Goal: Communication & Community: Participate in discussion

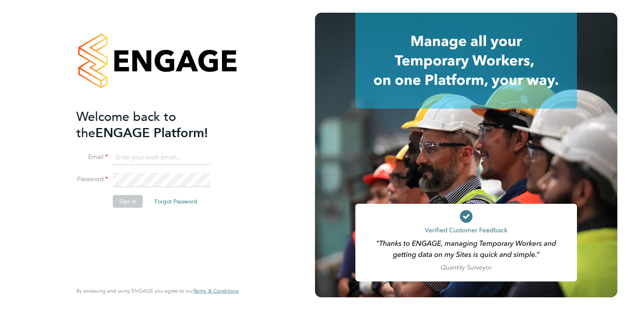
type input "Anna.Kucharska@ncclondon.ac.uk"
click at [129, 202] on button "Sign In" at bounding box center [128, 201] width 30 height 13
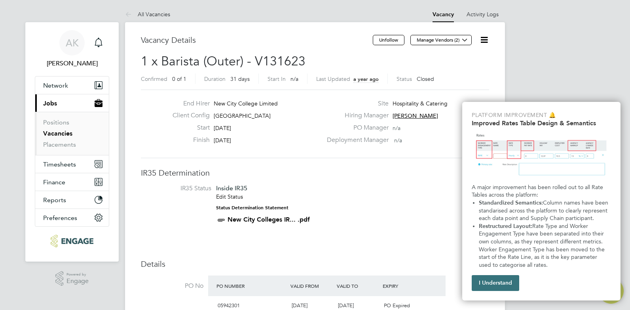
click at [495, 281] on button "I Understand" at bounding box center [496, 283] width 48 height 16
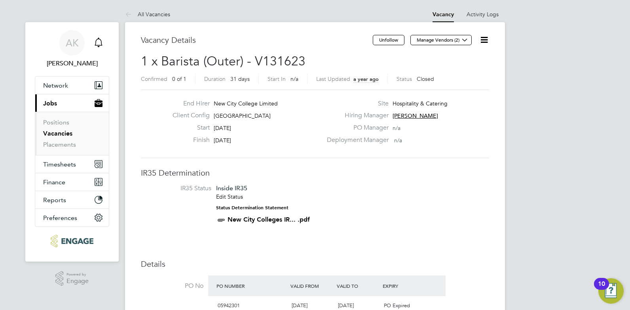
click at [100, 42] on icon "Main navigation" at bounding box center [99, 43] width 10 height 10
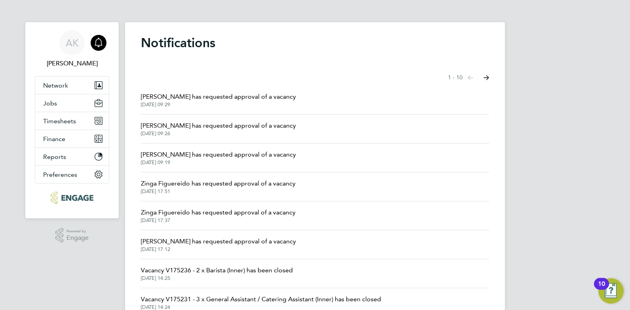
click at [227, 96] on span "Giuliana Baldan has requested approval of a vacancy" at bounding box center [218, 97] width 155 height 10
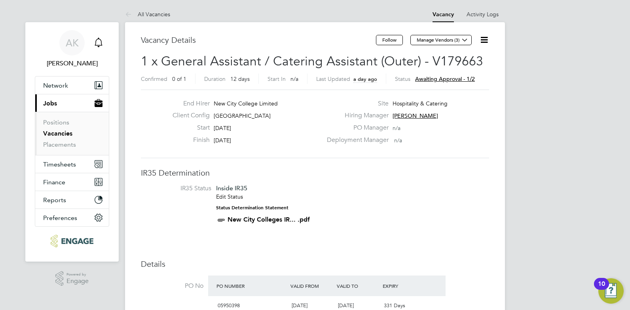
click at [101, 43] on icon "Main navigation" at bounding box center [99, 42] width 8 height 8
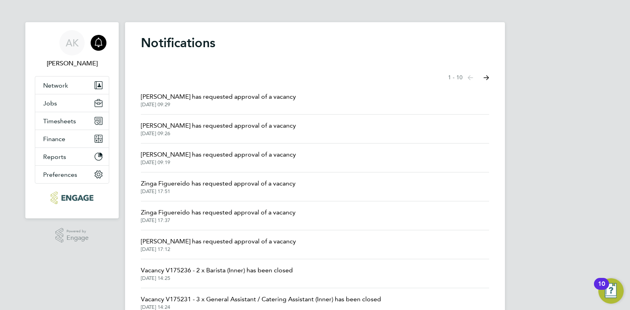
click at [240, 122] on span "Giuliana Baldan has requested approval of a vacancy" at bounding box center [218, 126] width 155 height 10
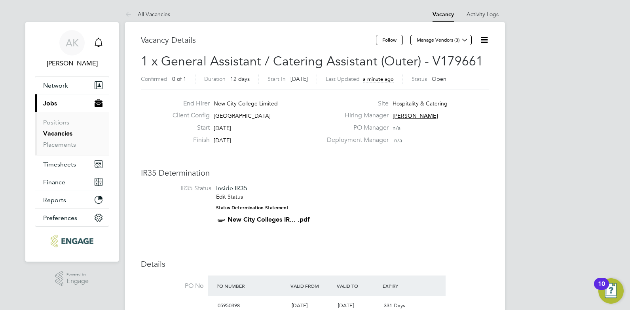
click at [96, 41] on icon "Main navigation" at bounding box center [99, 43] width 10 height 10
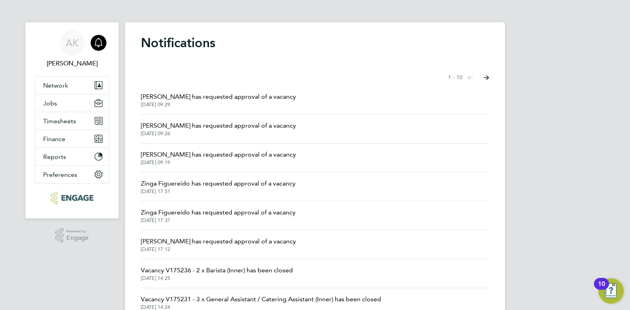
click at [230, 128] on span "Giuliana Baldan has requested approval of a vacancy" at bounding box center [218, 126] width 155 height 10
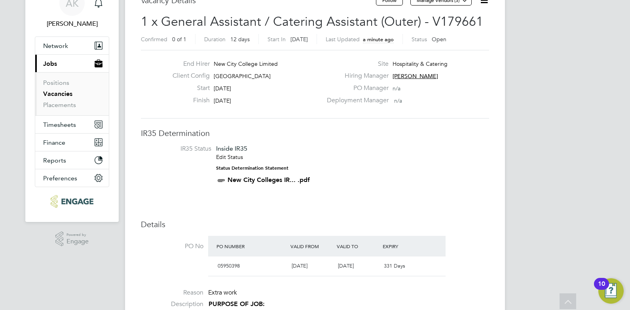
scroll to position [14, 0]
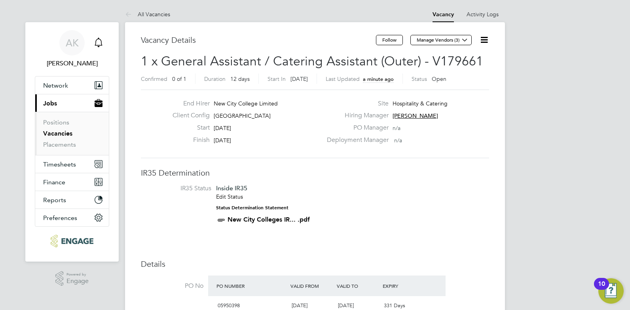
click at [100, 38] on icon "Main navigation" at bounding box center [99, 43] width 10 height 10
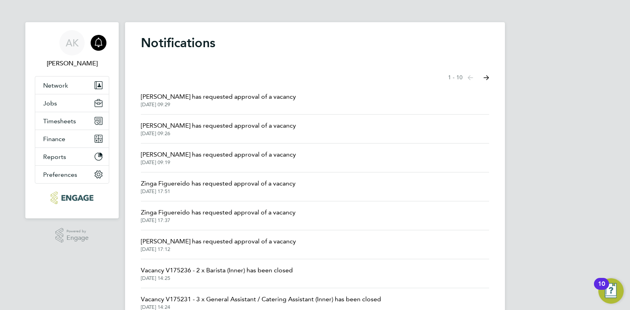
click at [232, 95] on span "Giuliana Baldan has requested approval of a vacancy" at bounding box center [218, 97] width 155 height 10
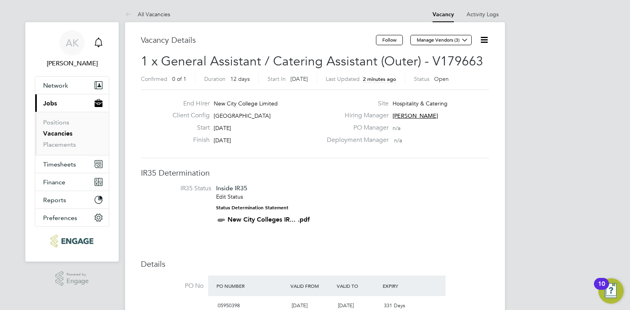
click at [101, 36] on div "Main navigation" at bounding box center [99, 43] width 16 height 16
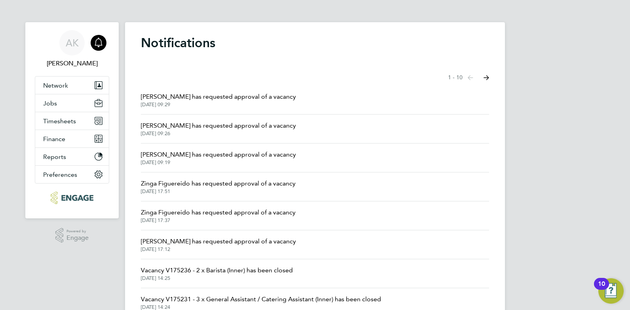
click at [97, 42] on icon "Main navigation" at bounding box center [99, 43] width 10 height 10
click at [99, 45] on icon "Main navigation" at bounding box center [99, 42] width 8 height 8
click at [244, 154] on span "Giuliana Baldan has requested approval of a vacancy" at bounding box center [218, 155] width 155 height 10
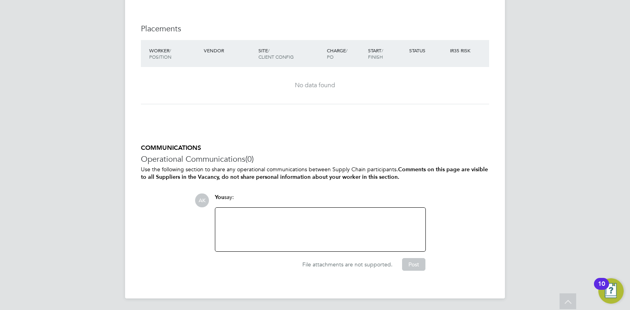
click at [245, 209] on div at bounding box center [320, 229] width 210 height 44
click at [244, 218] on div at bounding box center [320, 229] width 201 height 34
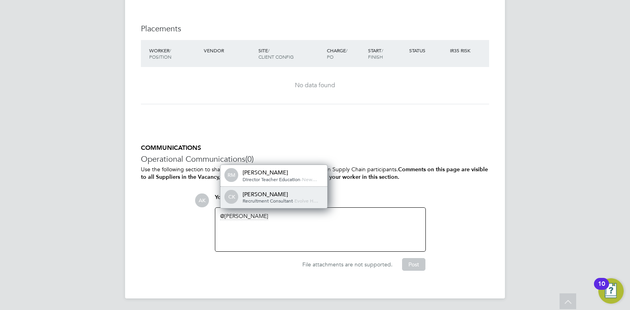
click at [268, 191] on div "Cheri Kenyon" at bounding box center [282, 193] width 79 height 7
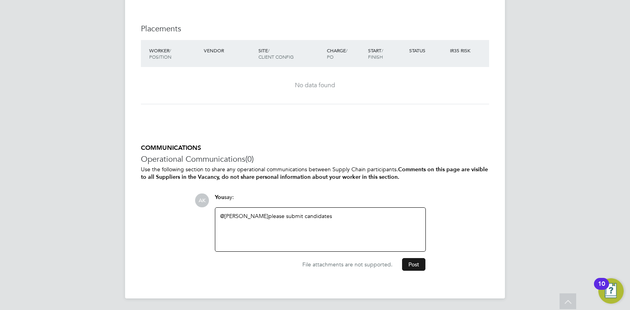
click at [416, 260] on button "Post" at bounding box center [413, 264] width 23 height 13
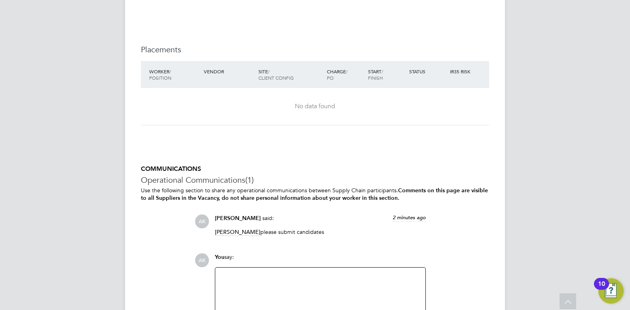
scroll to position [1777, 0]
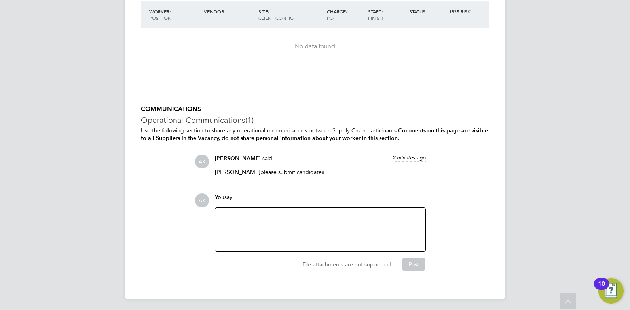
click at [265, 219] on div at bounding box center [320, 229] width 201 height 34
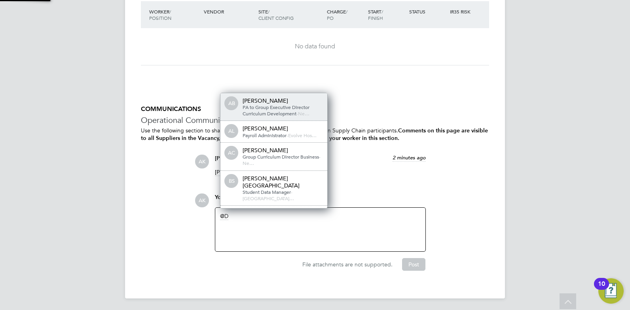
scroll to position [13, 80]
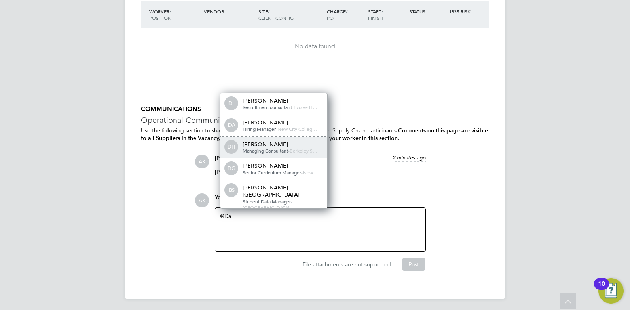
click at [286, 144] on div "Daniela Howell" at bounding box center [282, 144] width 79 height 7
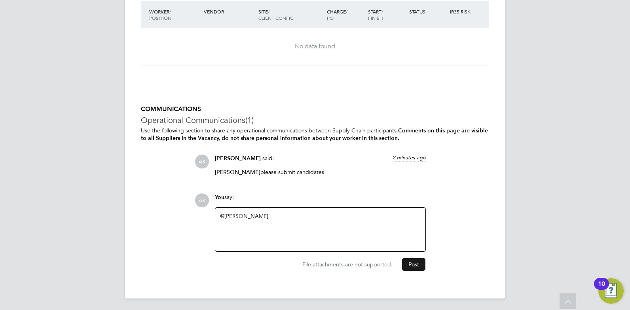
click at [414, 263] on button "Post" at bounding box center [413, 264] width 23 height 13
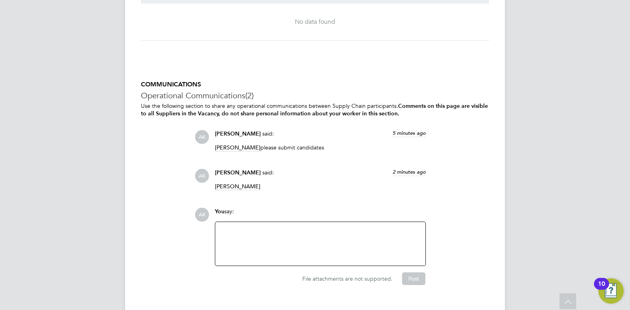
scroll to position [1816, 0]
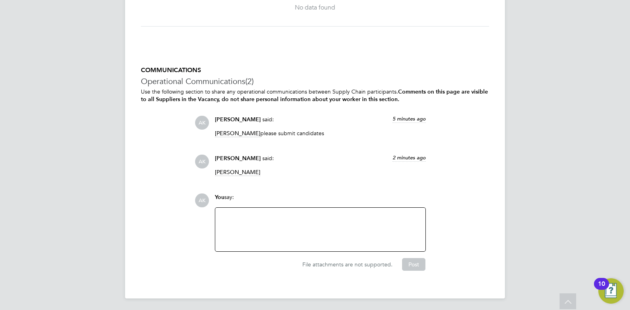
click at [254, 208] on div at bounding box center [320, 229] width 210 height 44
click at [225, 212] on div at bounding box center [320, 229] width 201 height 34
click at [238, 213] on div "I need omeone" at bounding box center [320, 229] width 201 height 34
click at [266, 213] on div "I need someone" at bounding box center [320, 229] width 201 height 34
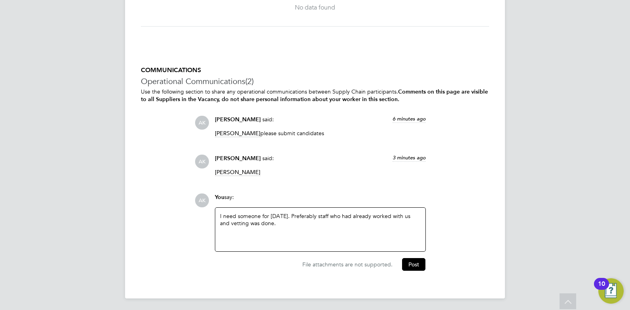
click at [222, 213] on div "I need someone for tomorrow. Preferably staff who had already worked with us an…" at bounding box center [320, 229] width 201 height 34
click at [237, 215] on div "I desperatly need someone for tomorrow. Preferably staff who had already worked…" at bounding box center [320, 229] width 201 height 34
click at [270, 221] on div "I desperately need someone for tomorrow. Preferably staff who had already worke…" at bounding box center [320, 229] width 201 height 34
click at [412, 262] on button "Post" at bounding box center [413, 264] width 23 height 13
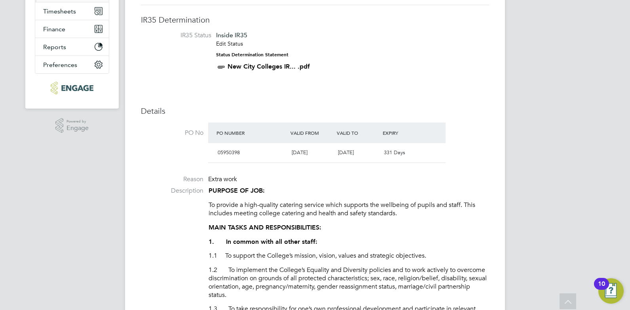
scroll to position [0, 0]
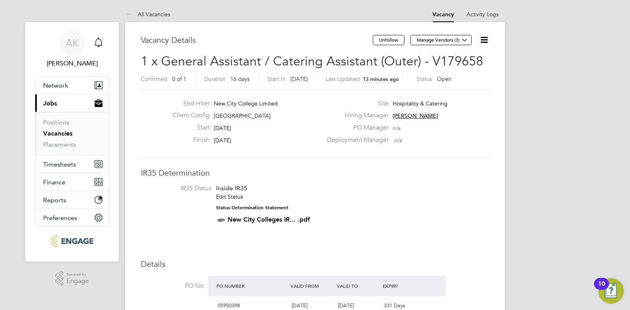
click at [60, 132] on link "Vacancies" at bounding box center [57, 133] width 29 height 8
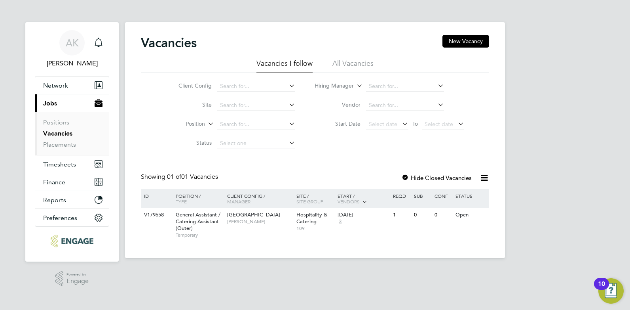
click at [353, 66] on li "All Vacancies" at bounding box center [353, 66] width 41 height 14
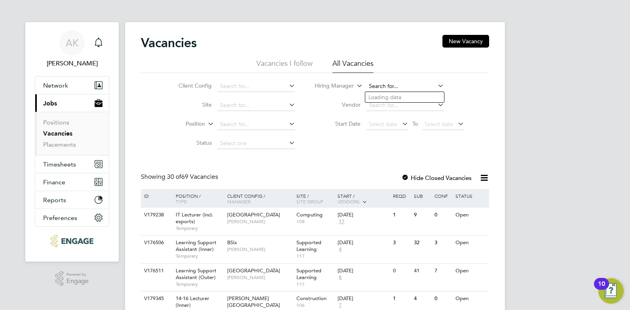
click at [399, 86] on input at bounding box center [405, 86] width 78 height 11
click at [398, 94] on li "Gi uliana Baldan" at bounding box center [404, 97] width 79 height 11
type input "[PERSON_NAME]"
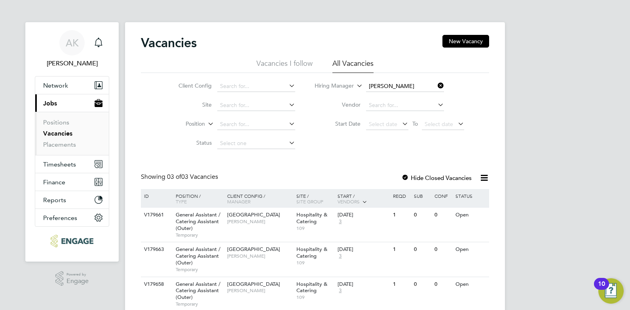
scroll to position [30, 0]
